Goal: Connect with others: Connect with other users

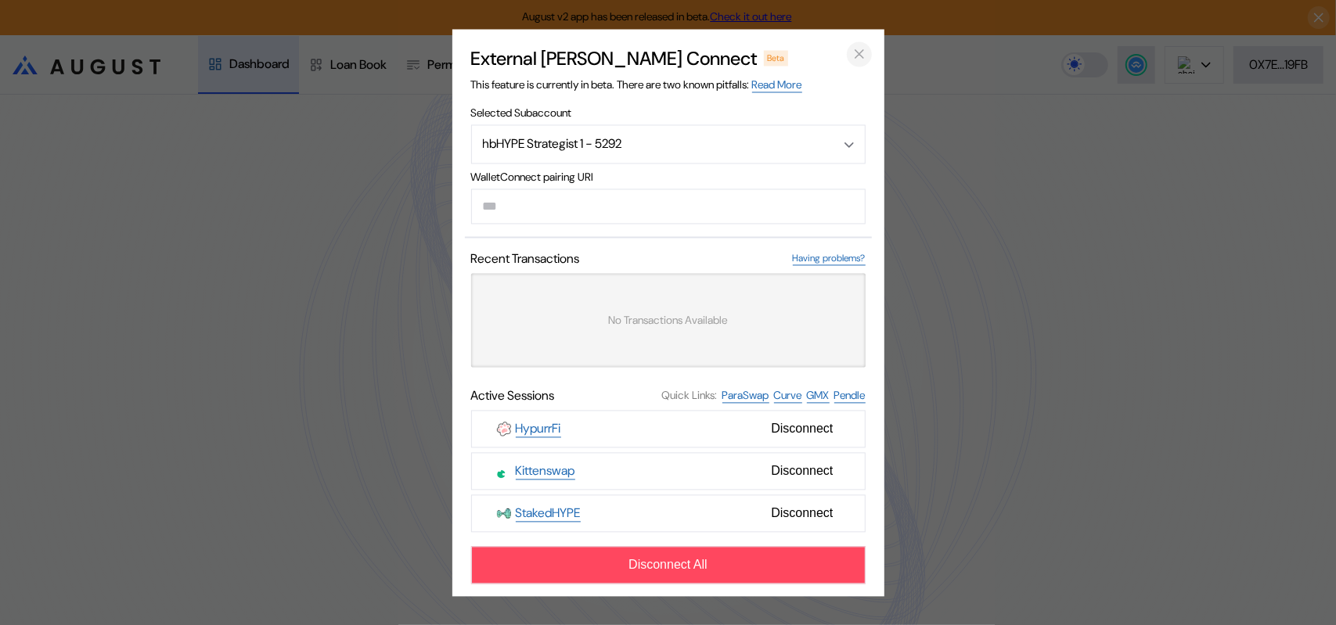
click at [860, 46] on icon "close modal" at bounding box center [860, 54] width 16 height 16
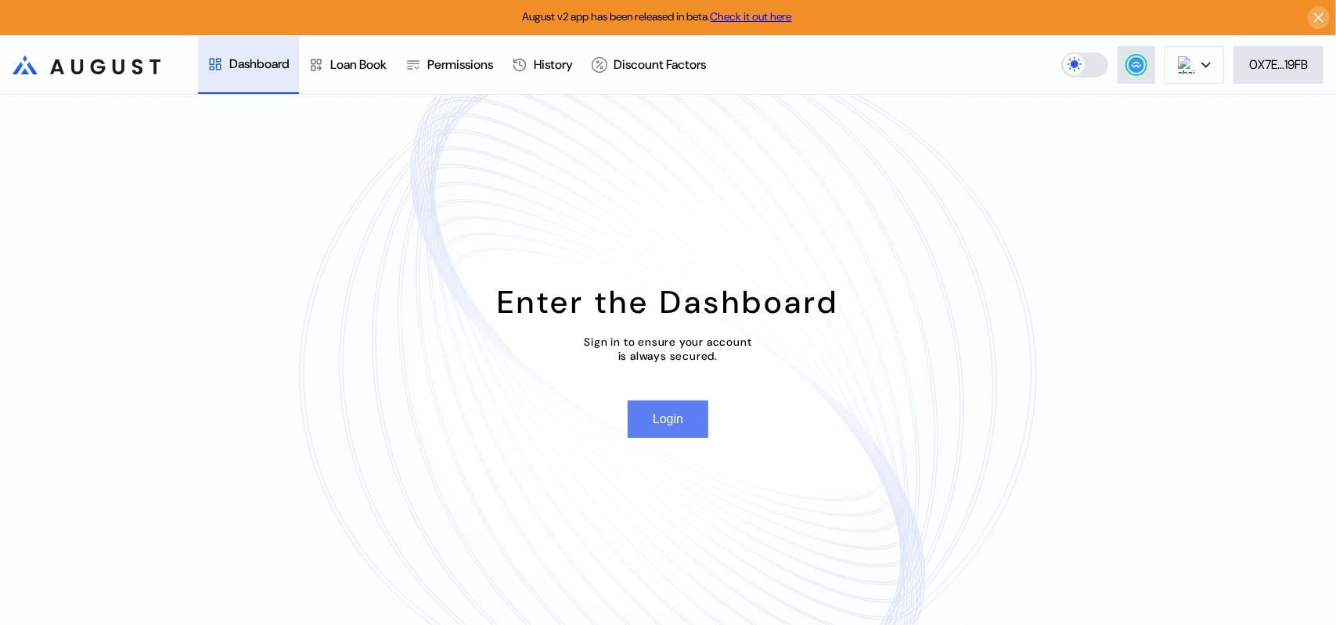
click at [662, 433] on button "Login" at bounding box center [668, 420] width 81 height 38
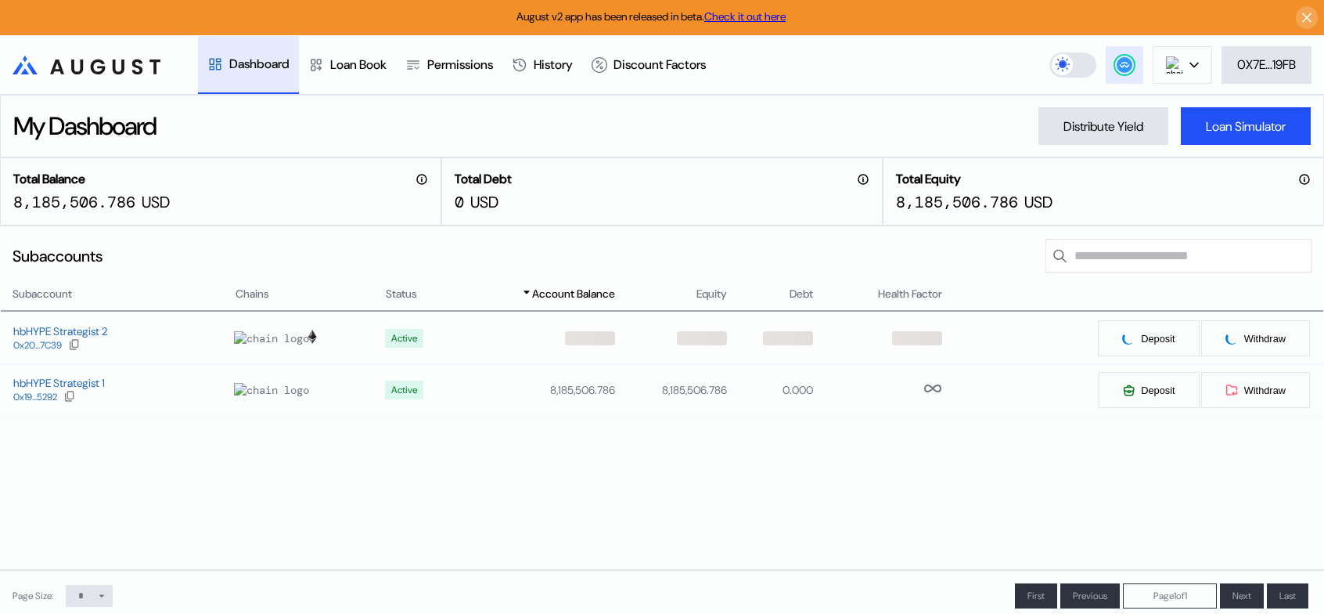
click at [1118, 67] on circle at bounding box center [1125, 65] width 16 height 16
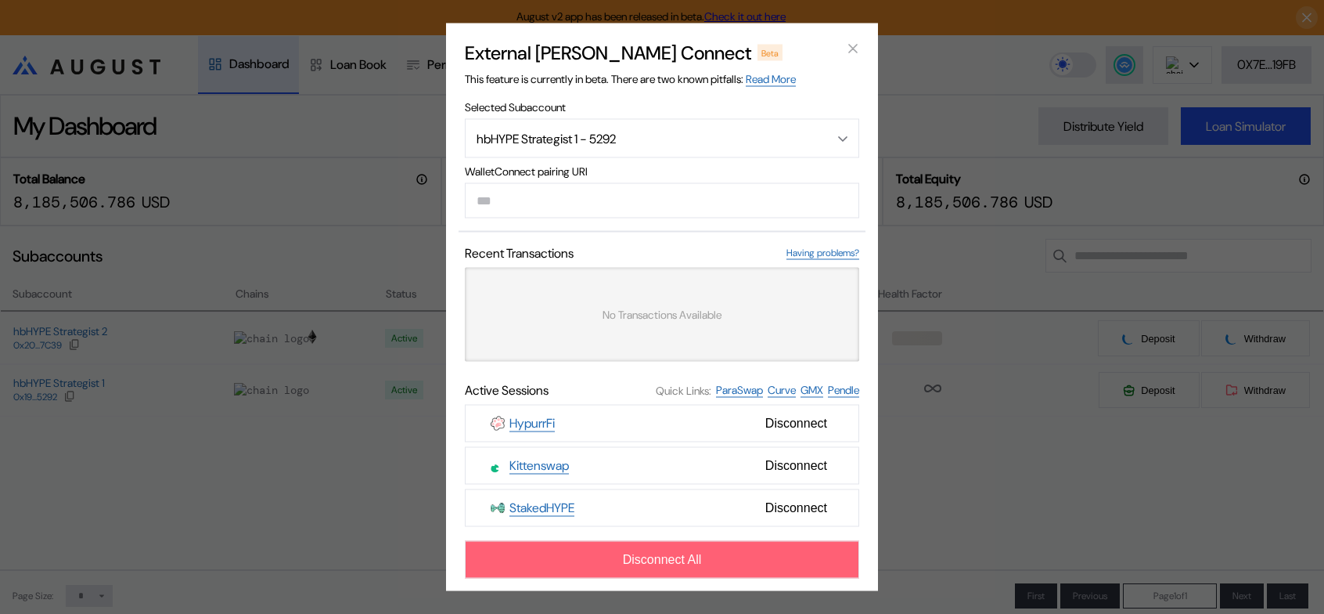
click at [730, 578] on button "Disconnect All" at bounding box center [662, 560] width 395 height 38
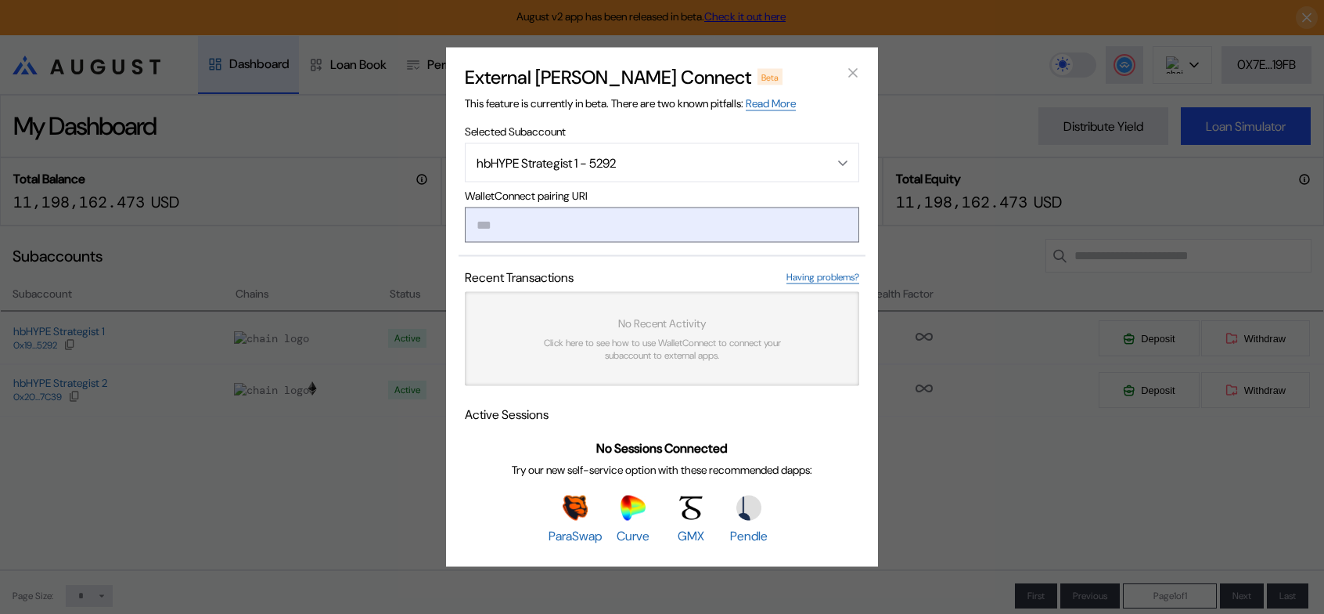
paste input "**********"
type input "**********"
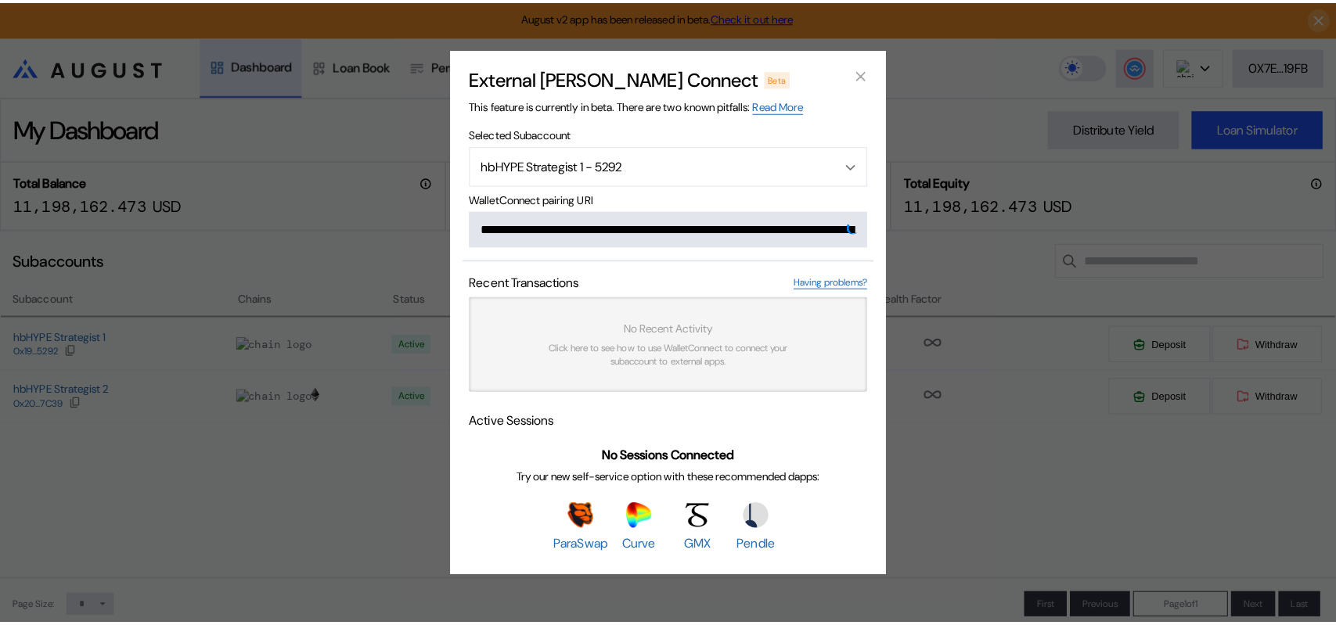
scroll to position [0, 941]
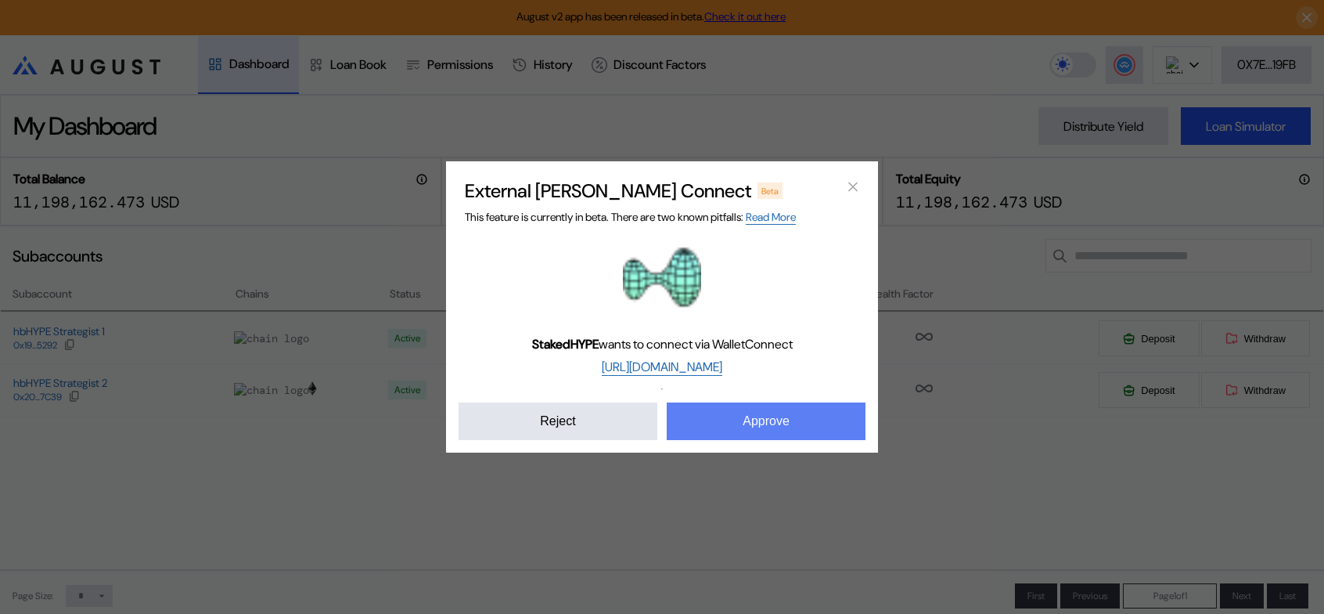
click at [762, 440] on button "Approve" at bounding box center [766, 421] width 199 height 38
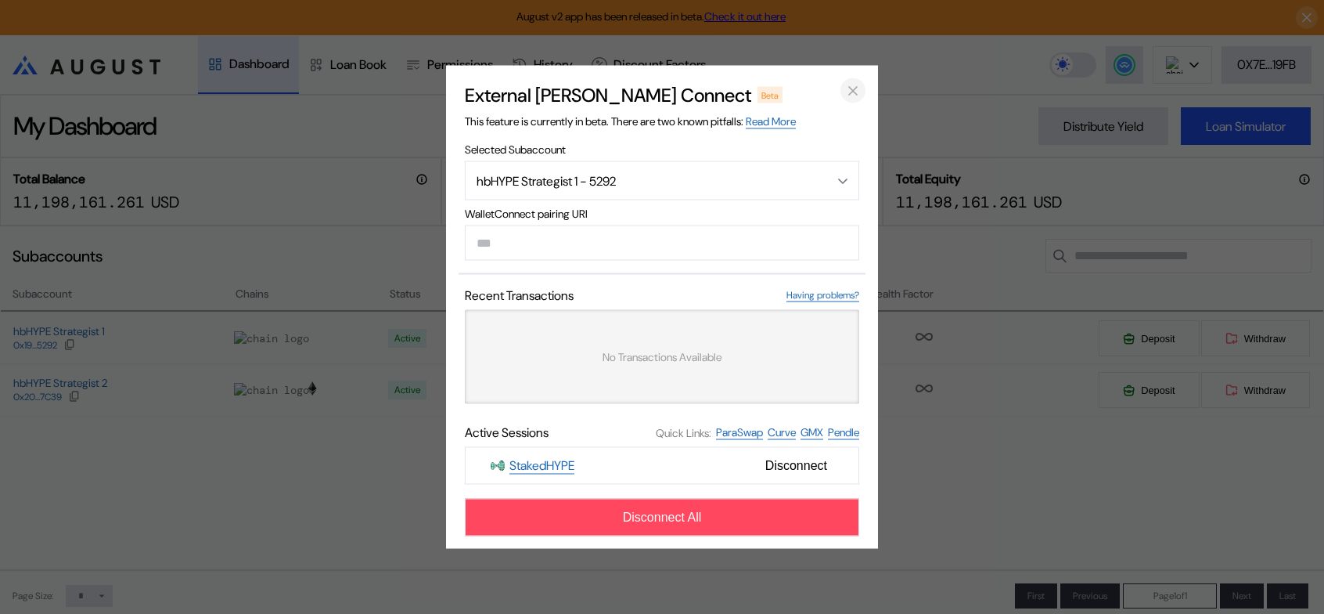
click at [856, 82] on icon "close modal" at bounding box center [853, 90] width 16 height 16
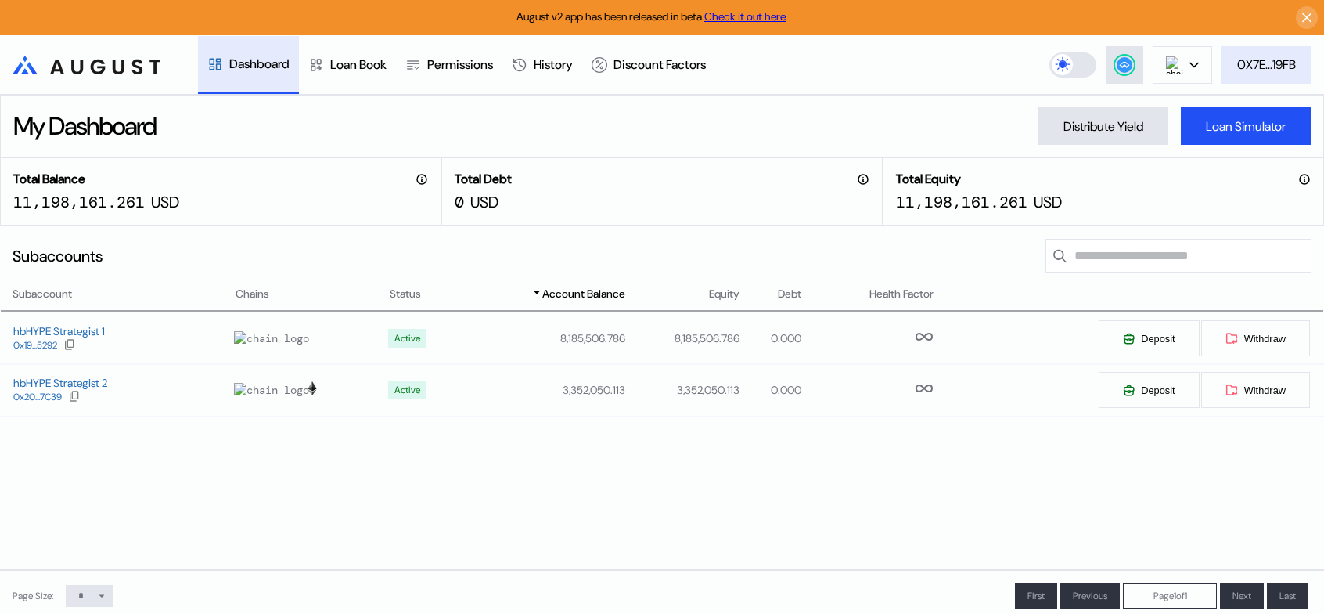
click at [1276, 66] on div "0X7E...19FB" at bounding box center [1267, 64] width 59 height 16
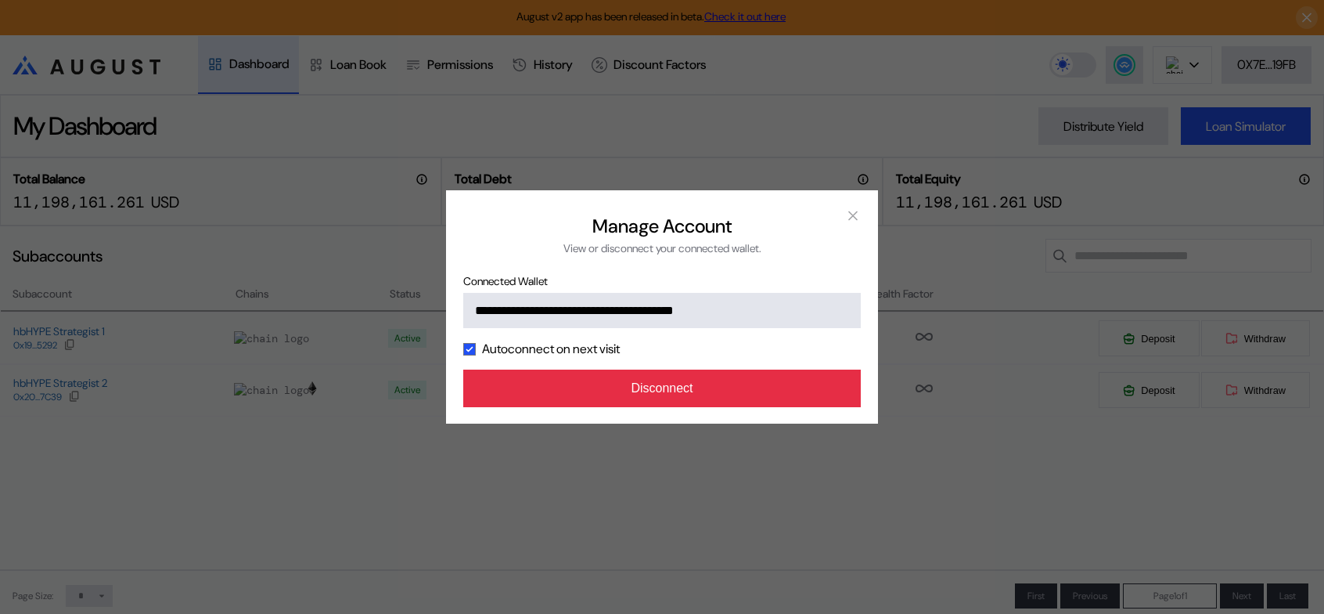
click at [627, 407] on button "Disconnect" at bounding box center [662, 388] width 398 height 38
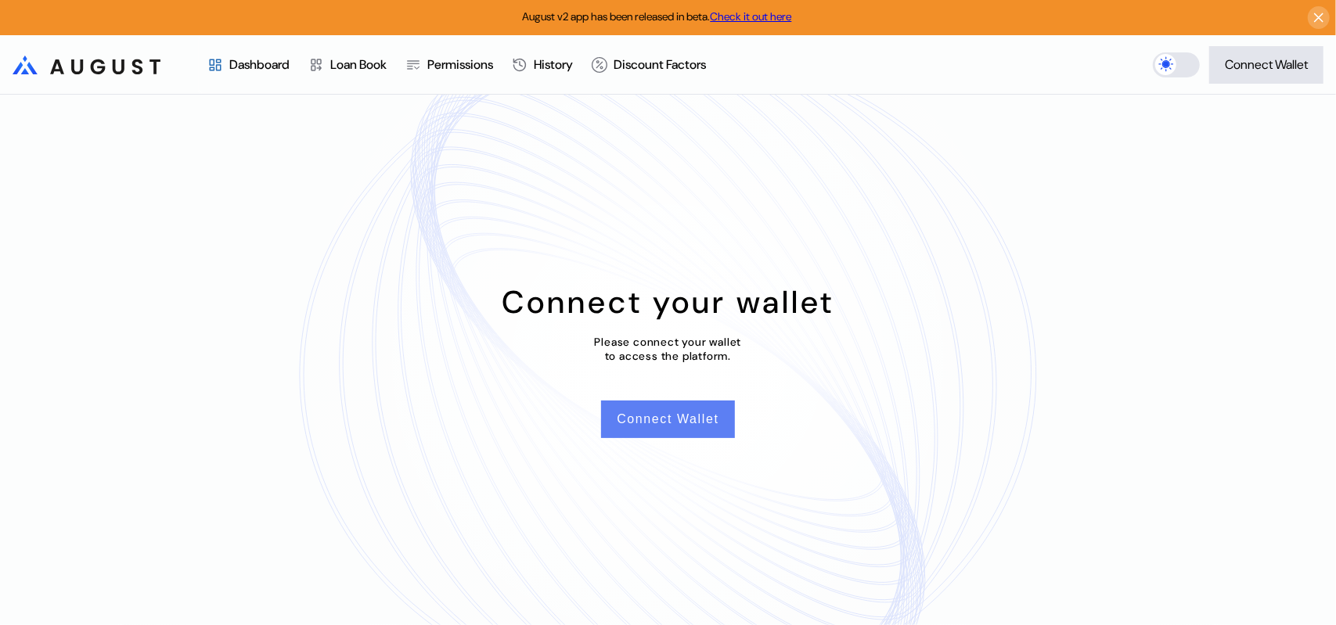
click at [636, 428] on button "Connect Wallet" at bounding box center [667, 420] width 133 height 38
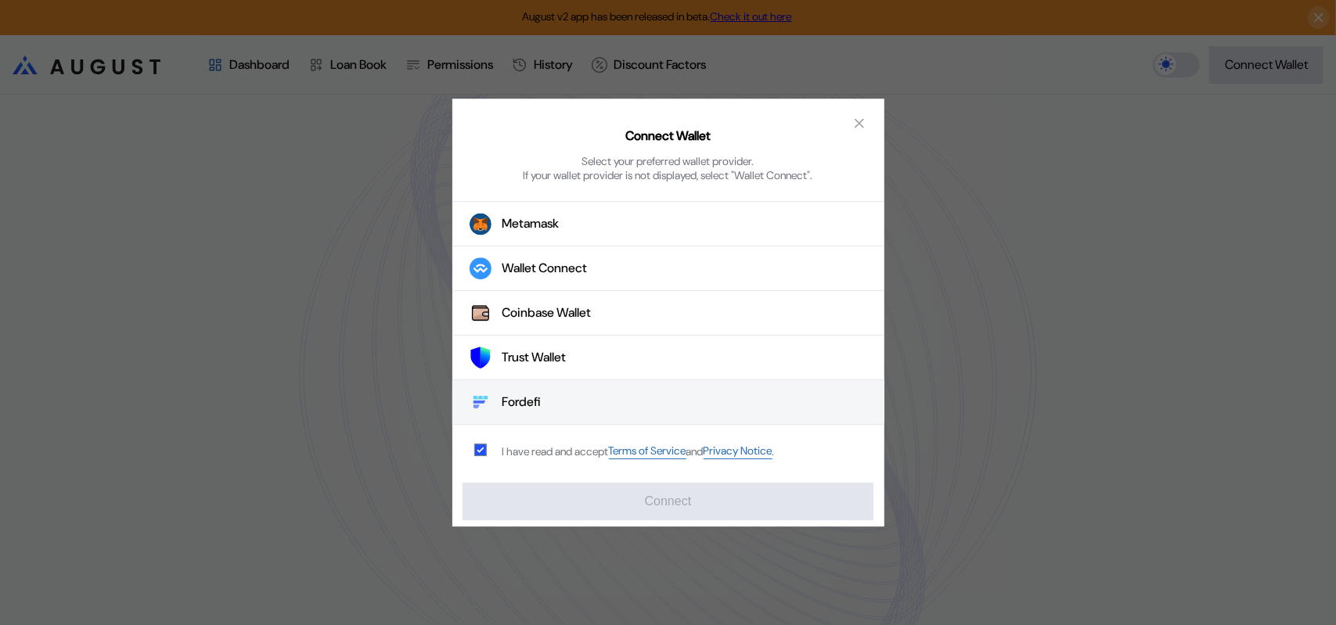
click at [528, 409] on div "Fordefi" at bounding box center [522, 403] width 39 height 16
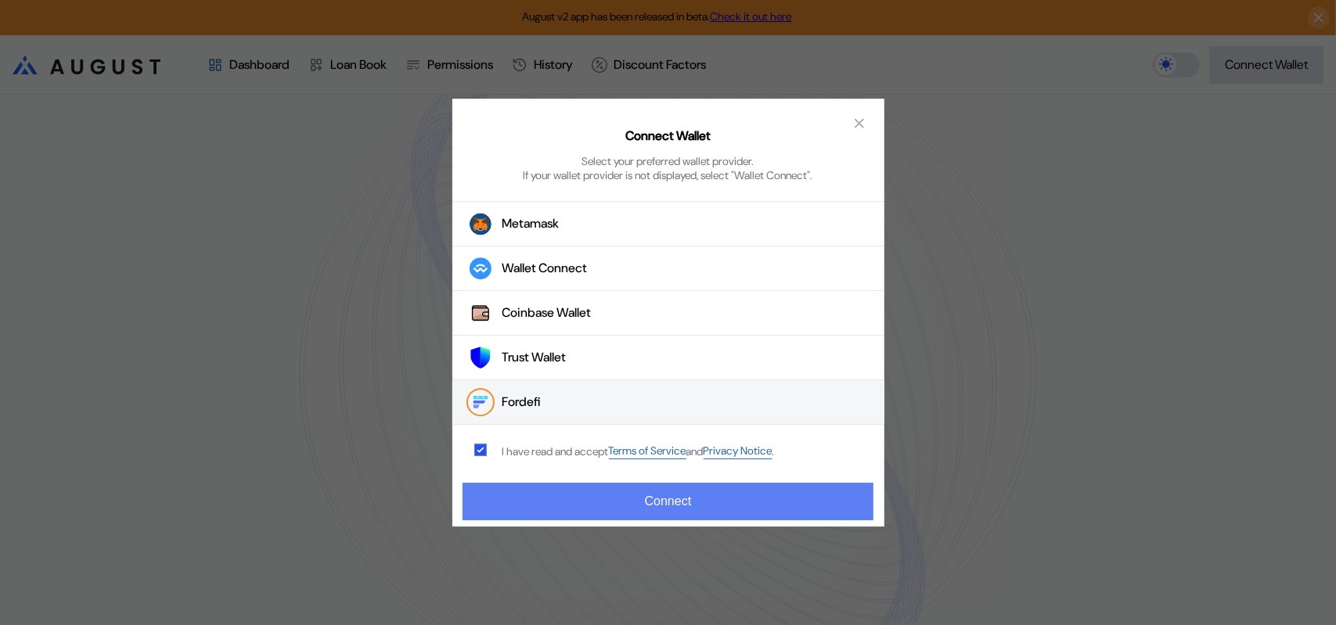
click at [683, 504] on button "Connect" at bounding box center [668, 502] width 410 height 38
